Goal: Complete application form

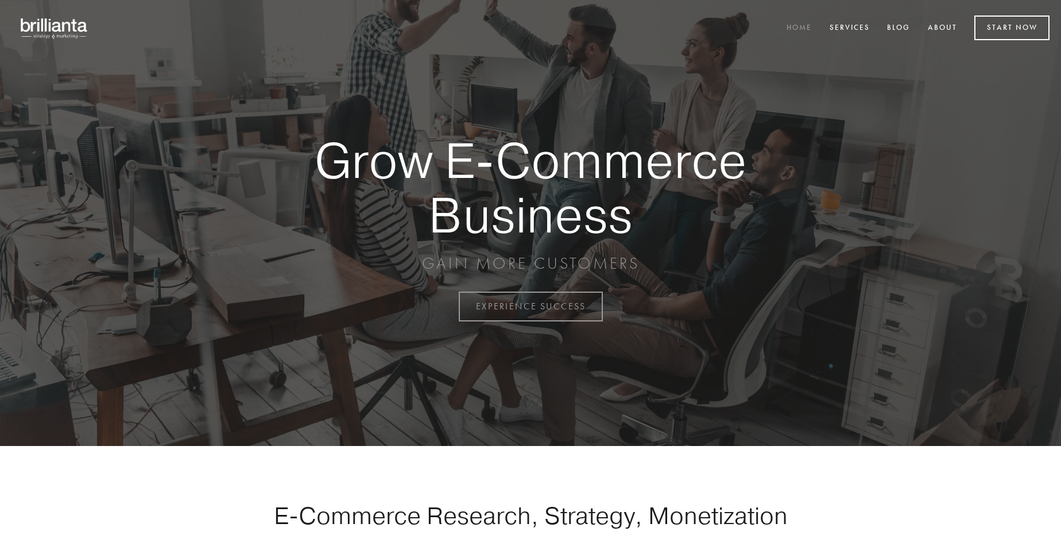
scroll to position [3009, 0]
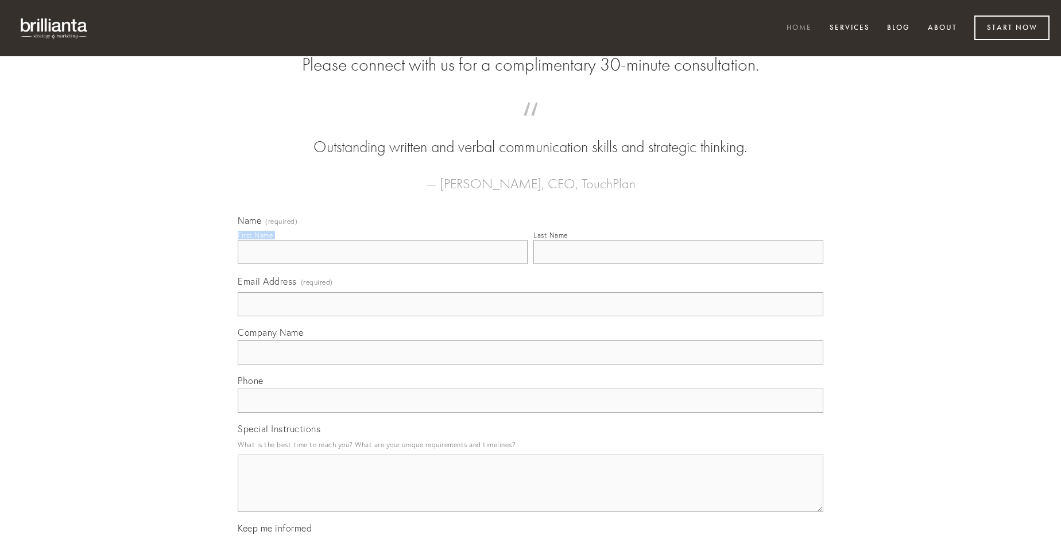
type input "[PERSON_NAME]"
click at [678, 264] on input "Last Name" at bounding box center [678, 252] width 290 height 24
type input "[PERSON_NAME]"
click at [530, 316] on input "Email Address (required)" at bounding box center [530, 304] width 585 height 24
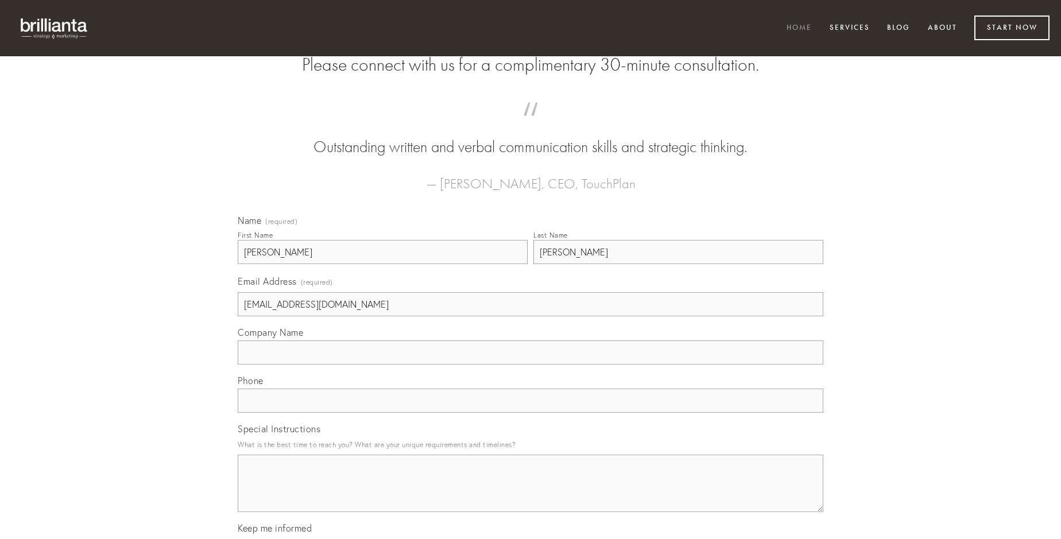
type input "[EMAIL_ADDRESS][DOMAIN_NAME]"
click at [530, 364] on input "Company Name" at bounding box center [530, 352] width 585 height 24
type input "concido"
click at [530, 413] on input "text" at bounding box center [530, 401] width 585 height 24
click at [530, 494] on textarea "Special Instructions" at bounding box center [530, 483] width 585 height 57
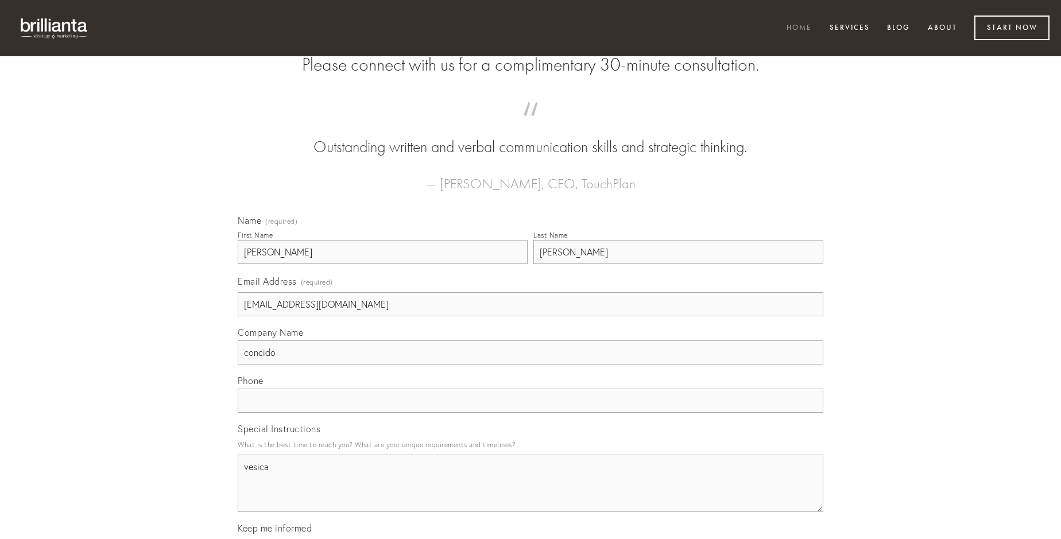
type textarea "vesica"
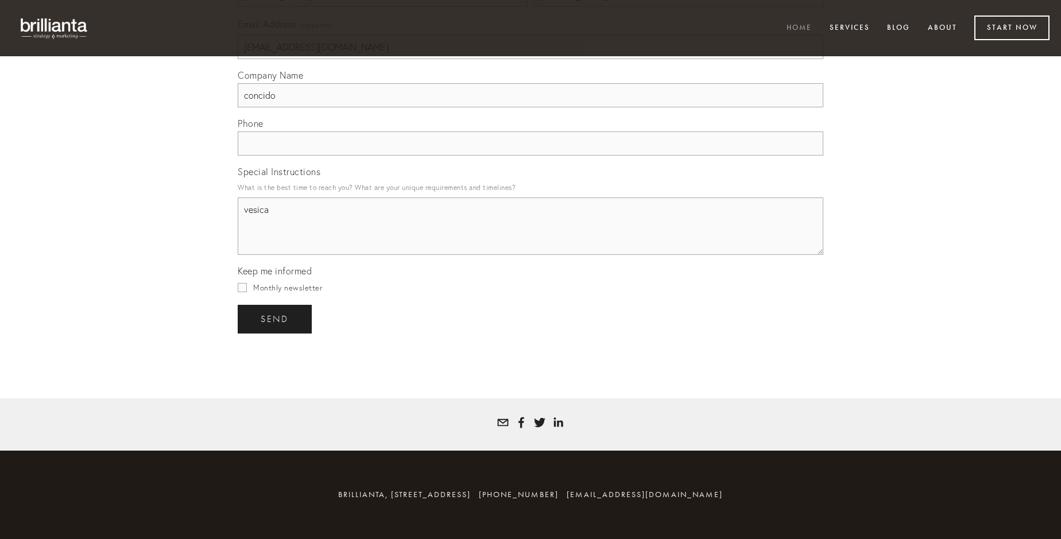
click at [275, 319] on span "send" at bounding box center [275, 319] width 28 height 10
